Goal: Navigation & Orientation: Find specific page/section

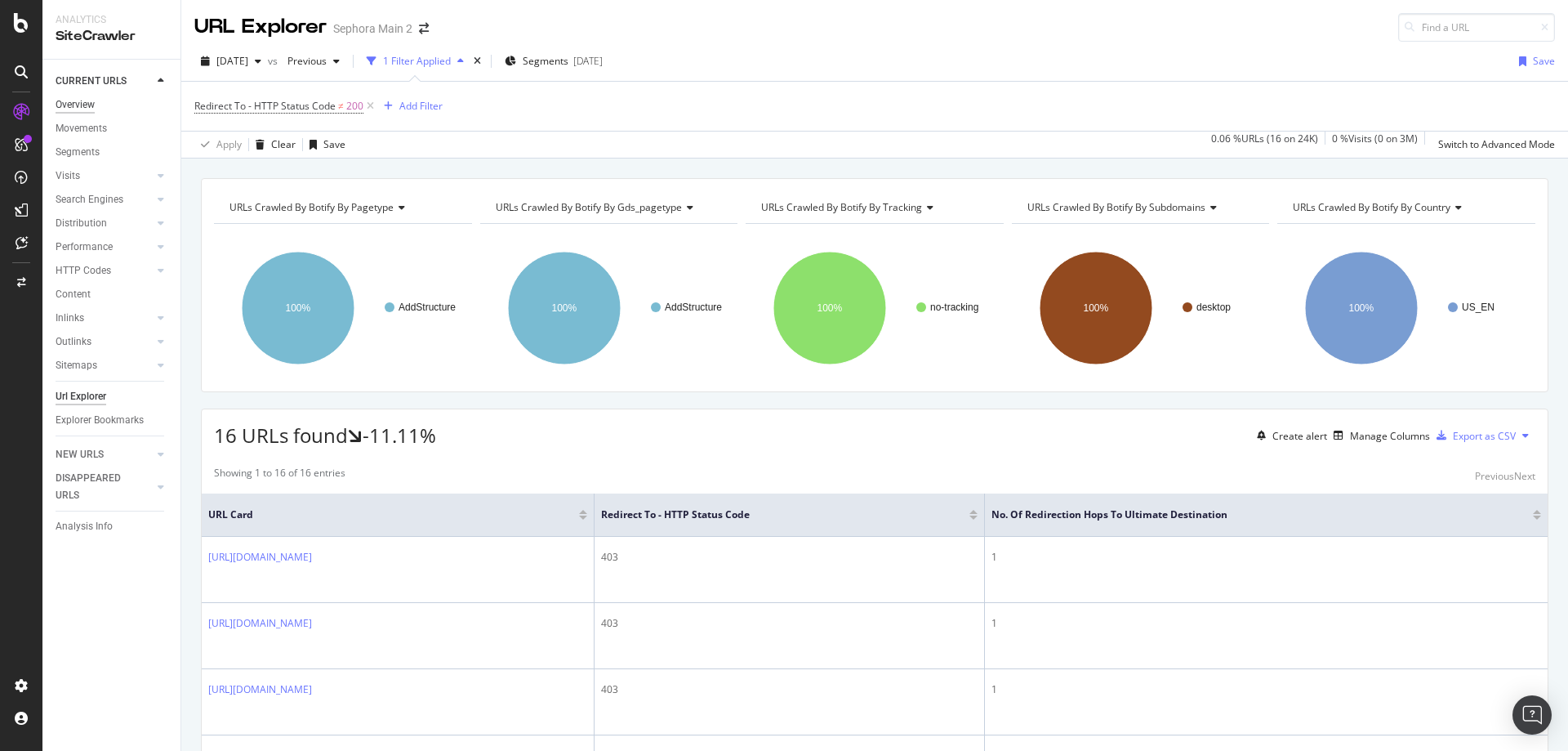
click at [79, 105] on div "Overview" at bounding box center [75, 105] width 39 height 17
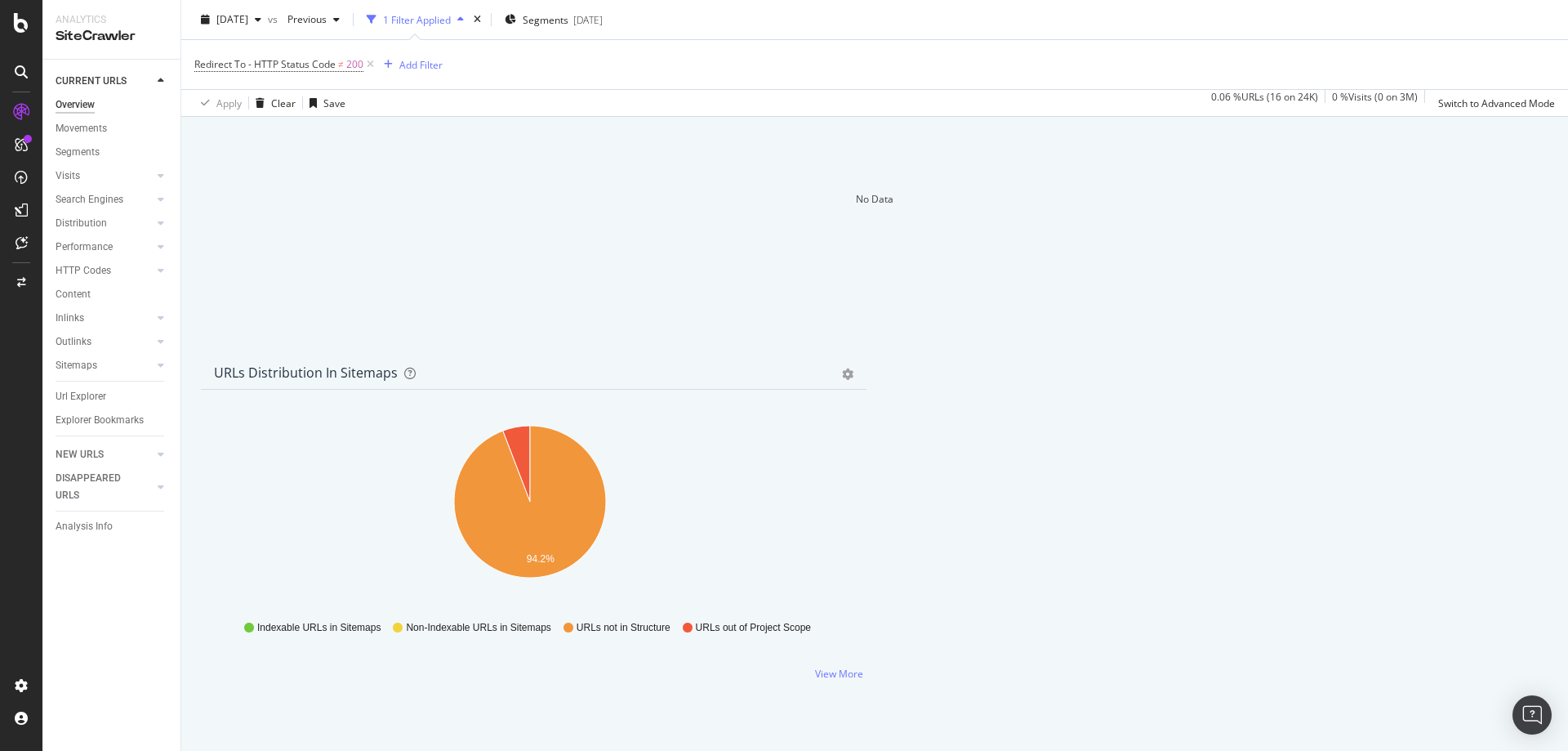
scroll to position [1695, 0]
